Goal: Find specific page/section: Find specific page/section

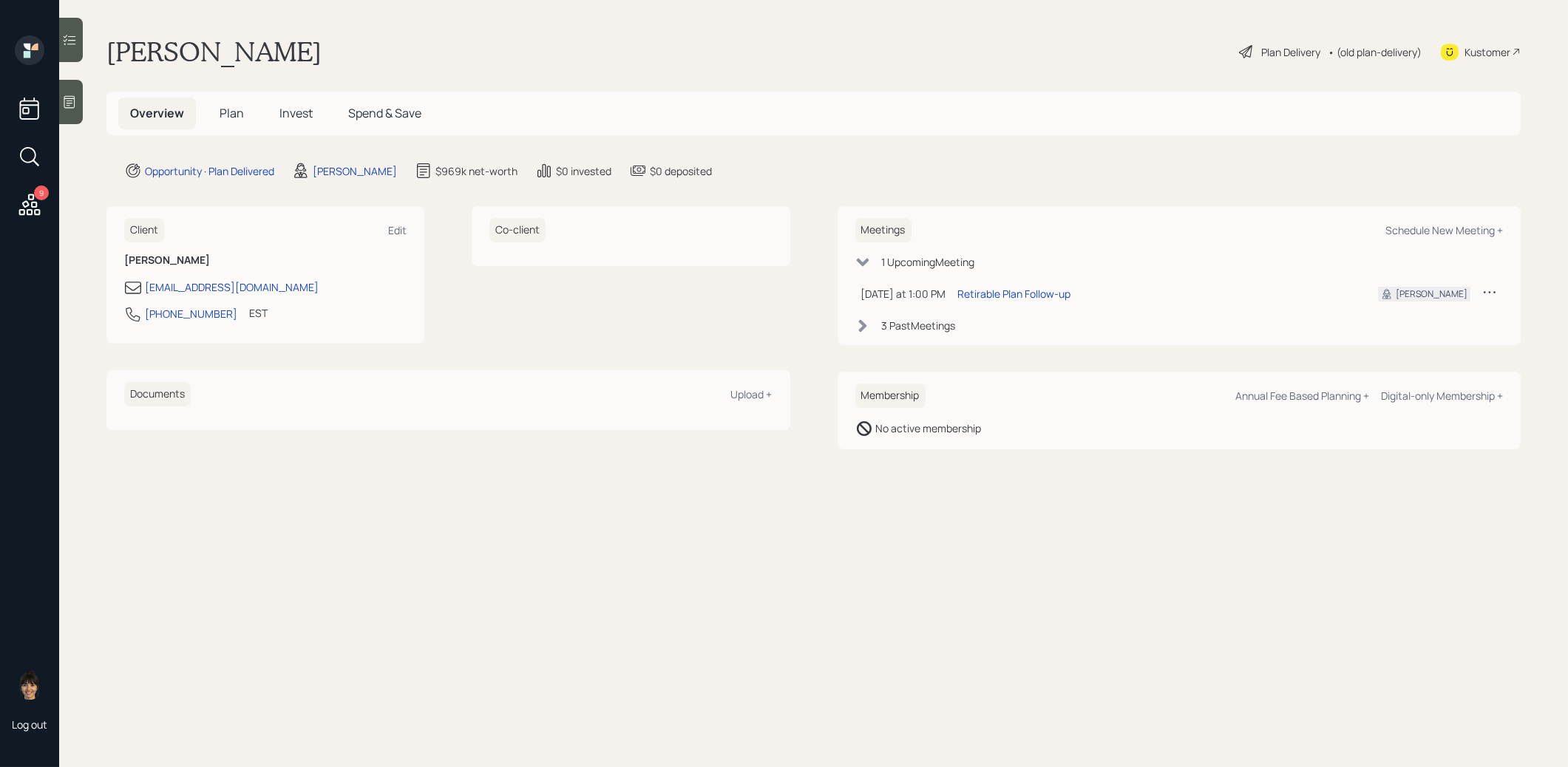
click at [232, 110] on span "Plan" at bounding box center [231, 112] width 24 height 16
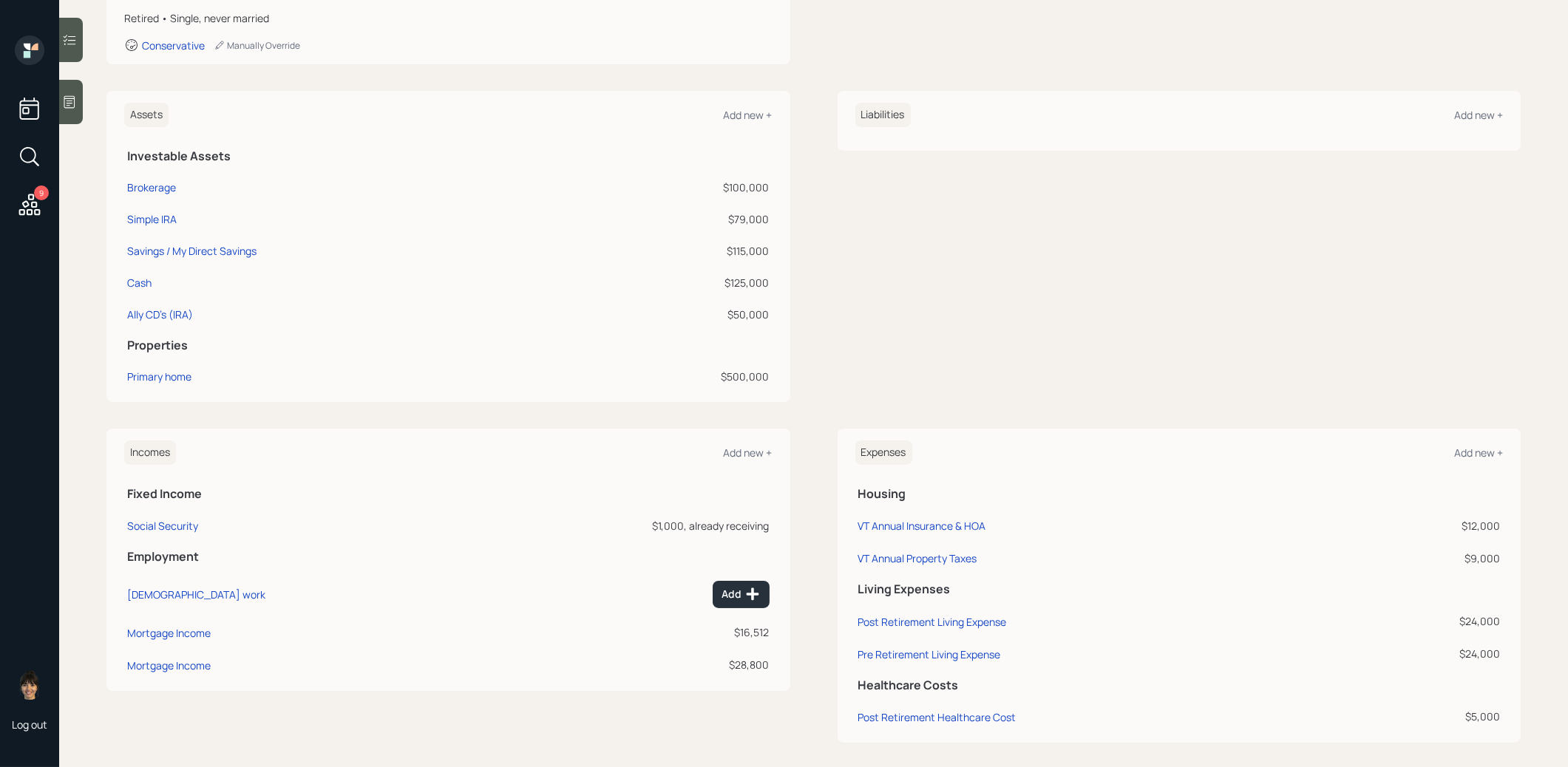
scroll to position [290, 0]
